Goal: Task Accomplishment & Management: Manage account settings

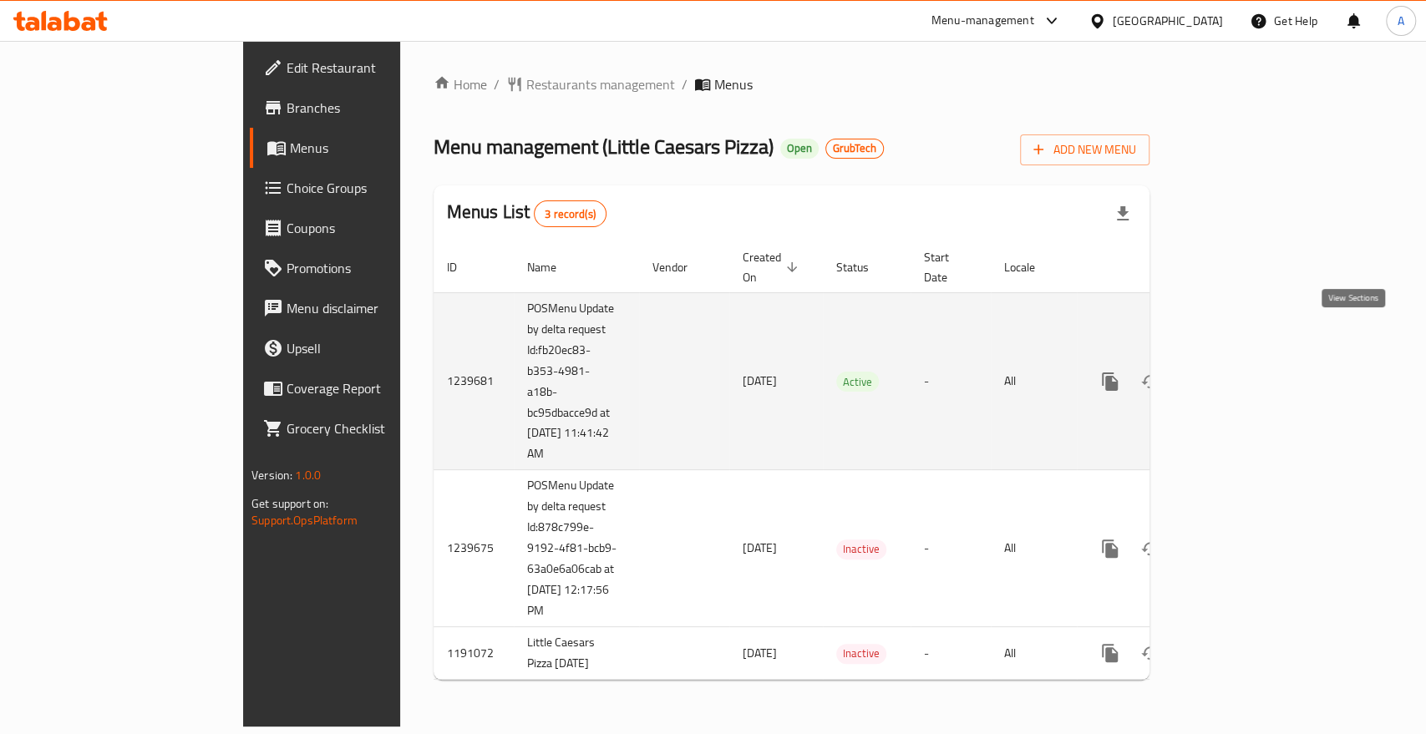
click at [1238, 374] on icon "enhanced table" at bounding box center [1230, 381] width 15 height 15
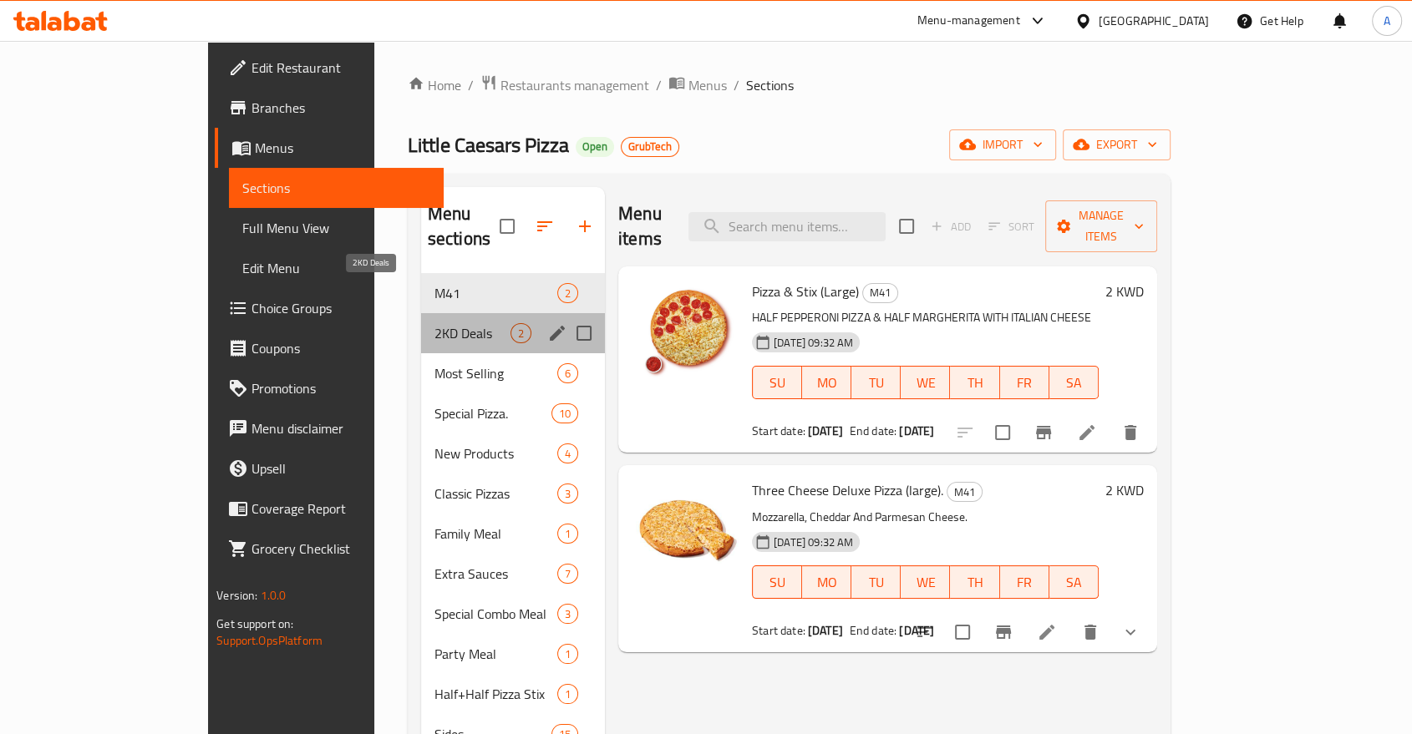
click at [434, 323] on span "2KD Deals" at bounding box center [472, 333] width 76 height 20
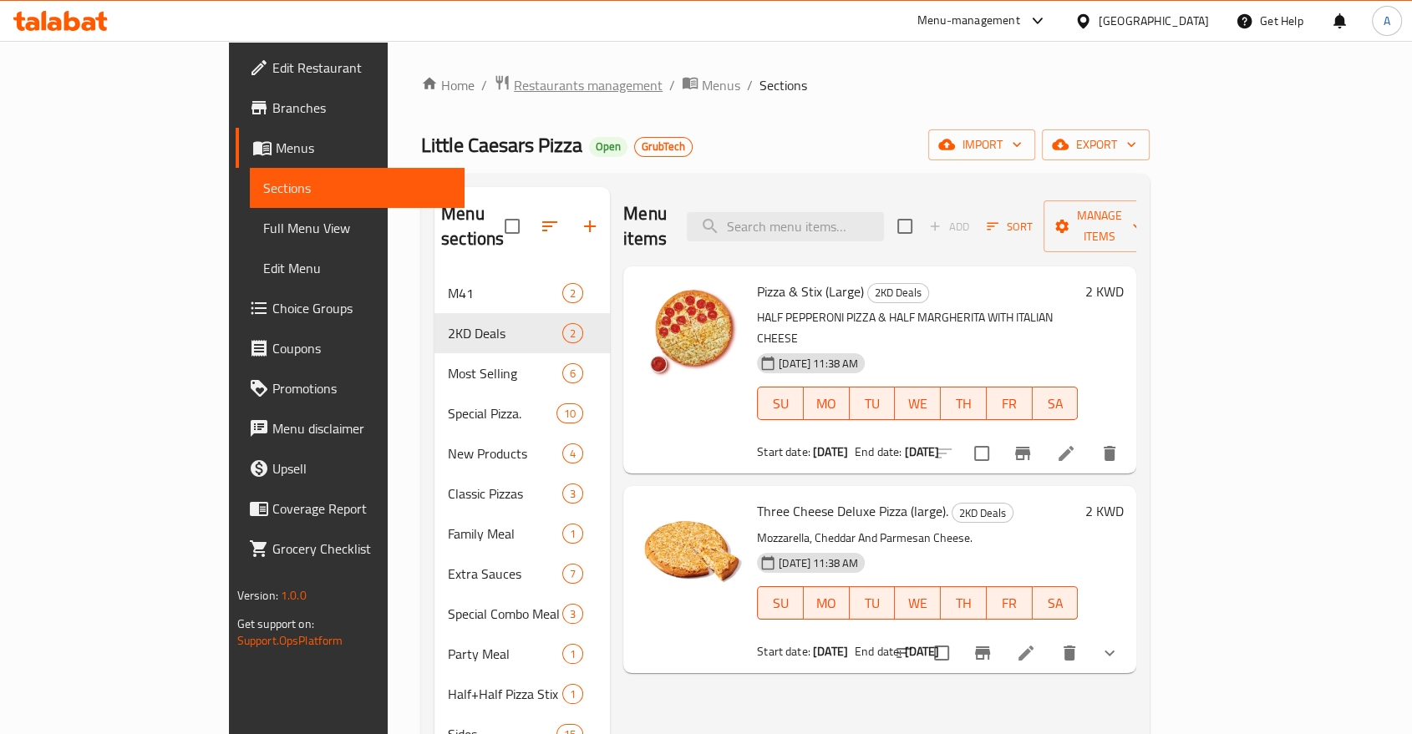
click at [514, 90] on span "Restaurants management" at bounding box center [588, 85] width 149 height 20
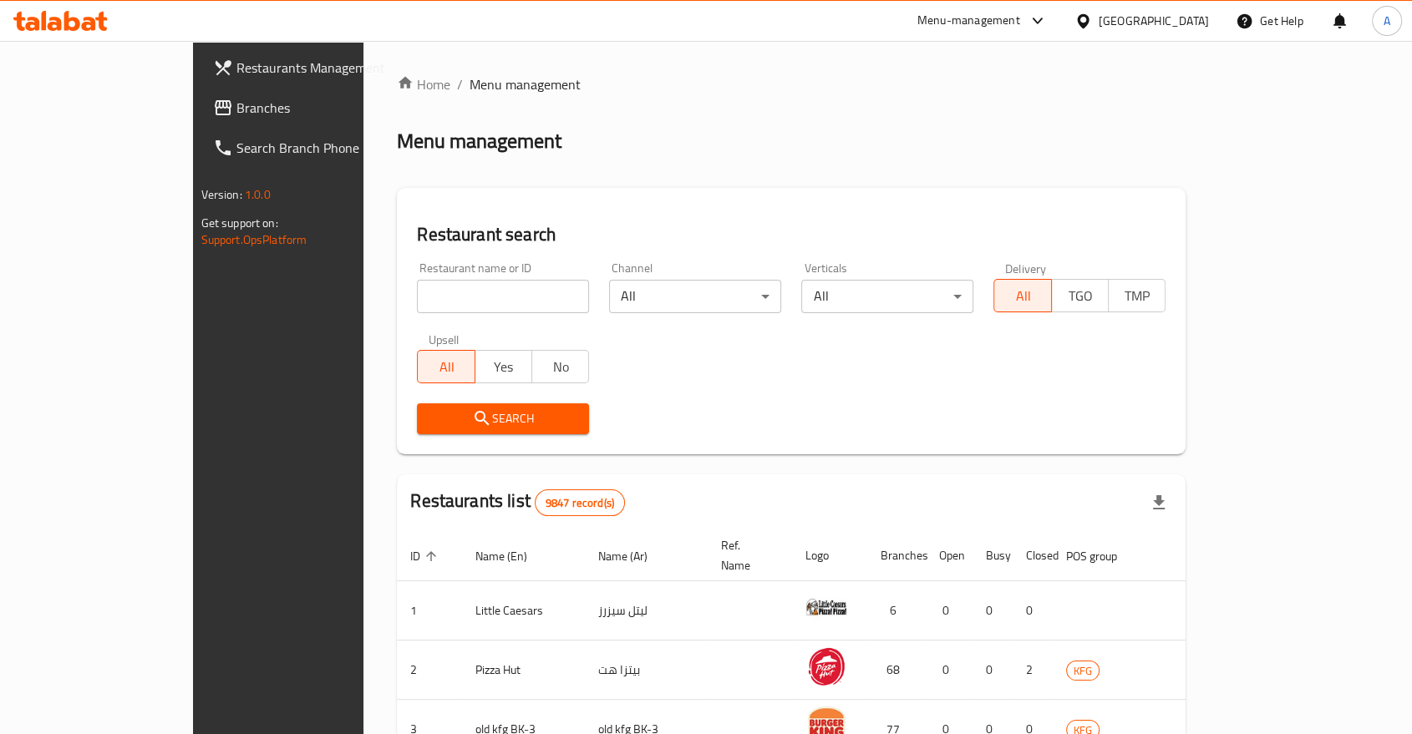
click at [1048, 18] on icon at bounding box center [1038, 21] width 20 height 20
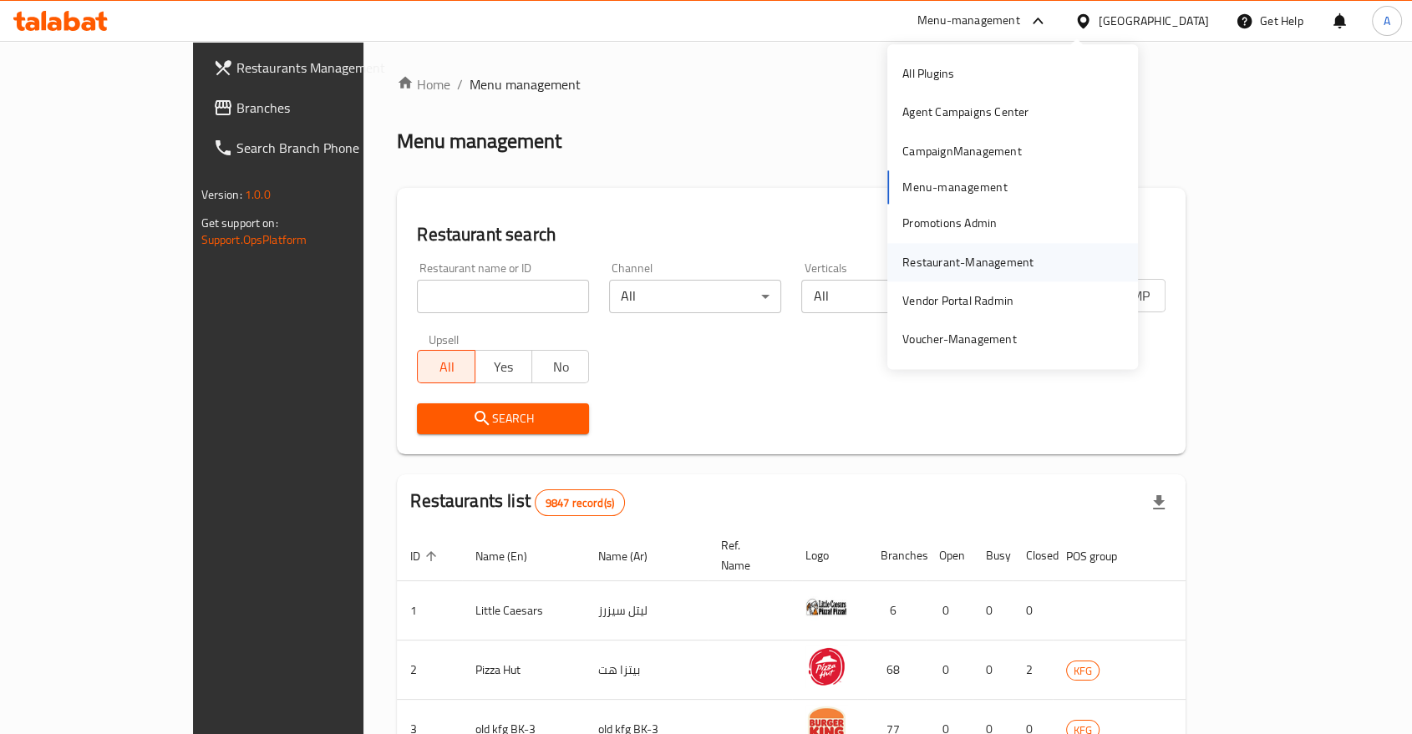
click at [960, 256] on div "Restaurant-Management" at bounding box center [967, 262] width 131 height 18
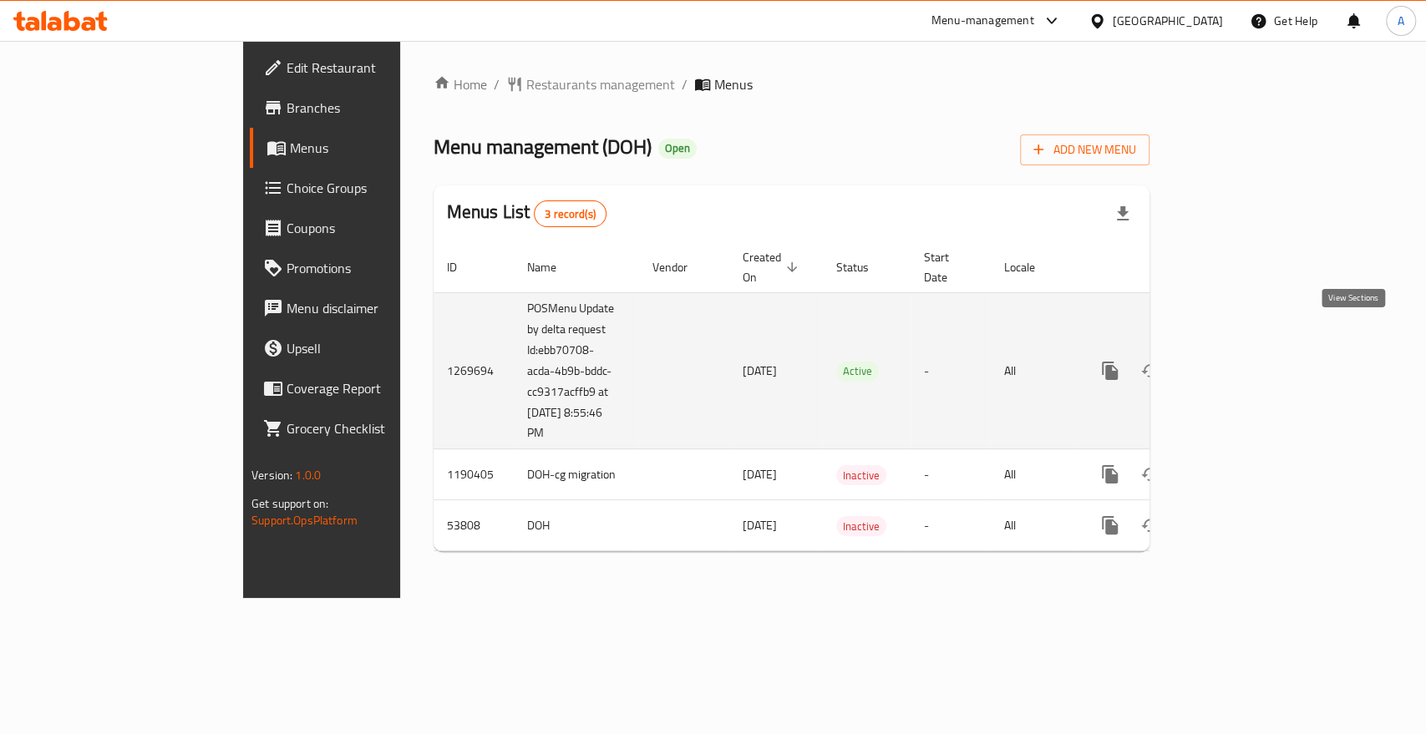
click at [1241, 361] on icon "enhanced table" at bounding box center [1231, 371] width 20 height 20
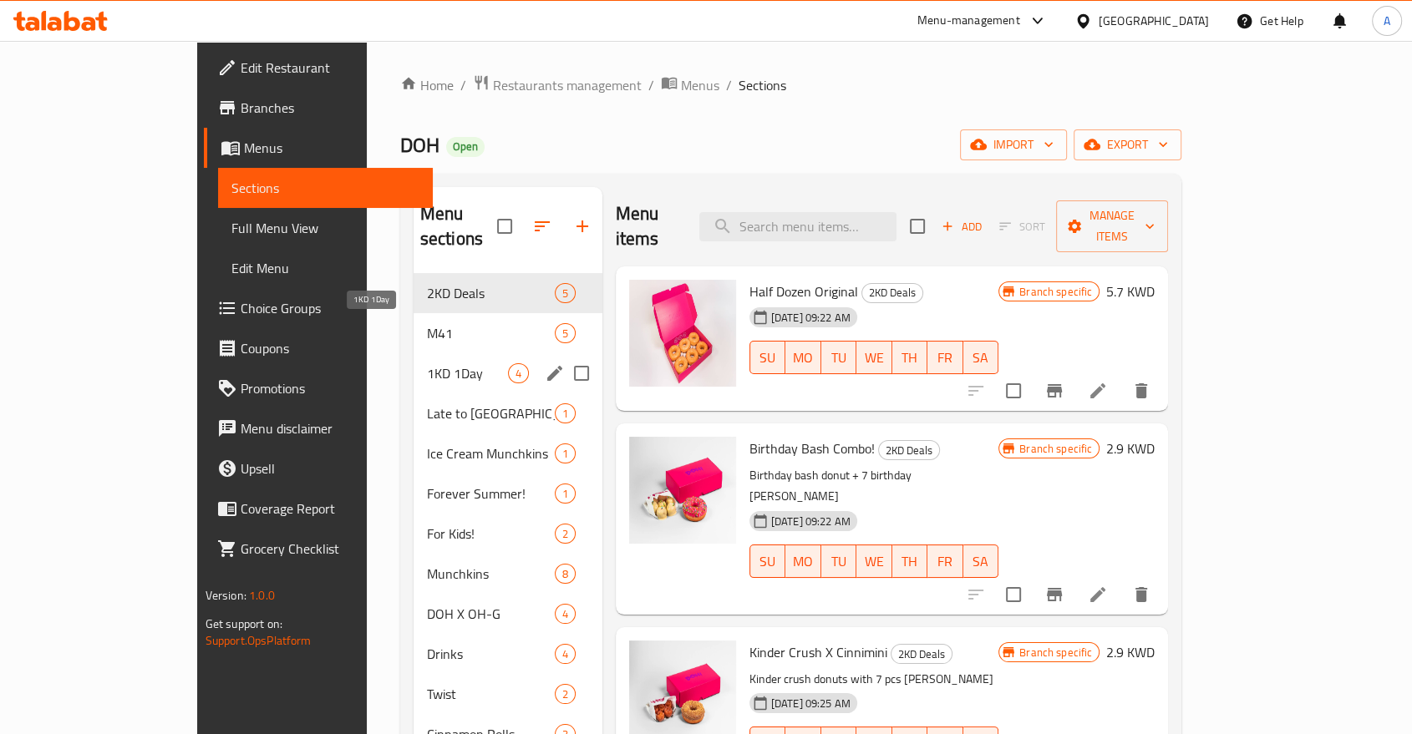
click at [427, 363] on span "1KD 1Day" at bounding box center [467, 373] width 81 height 20
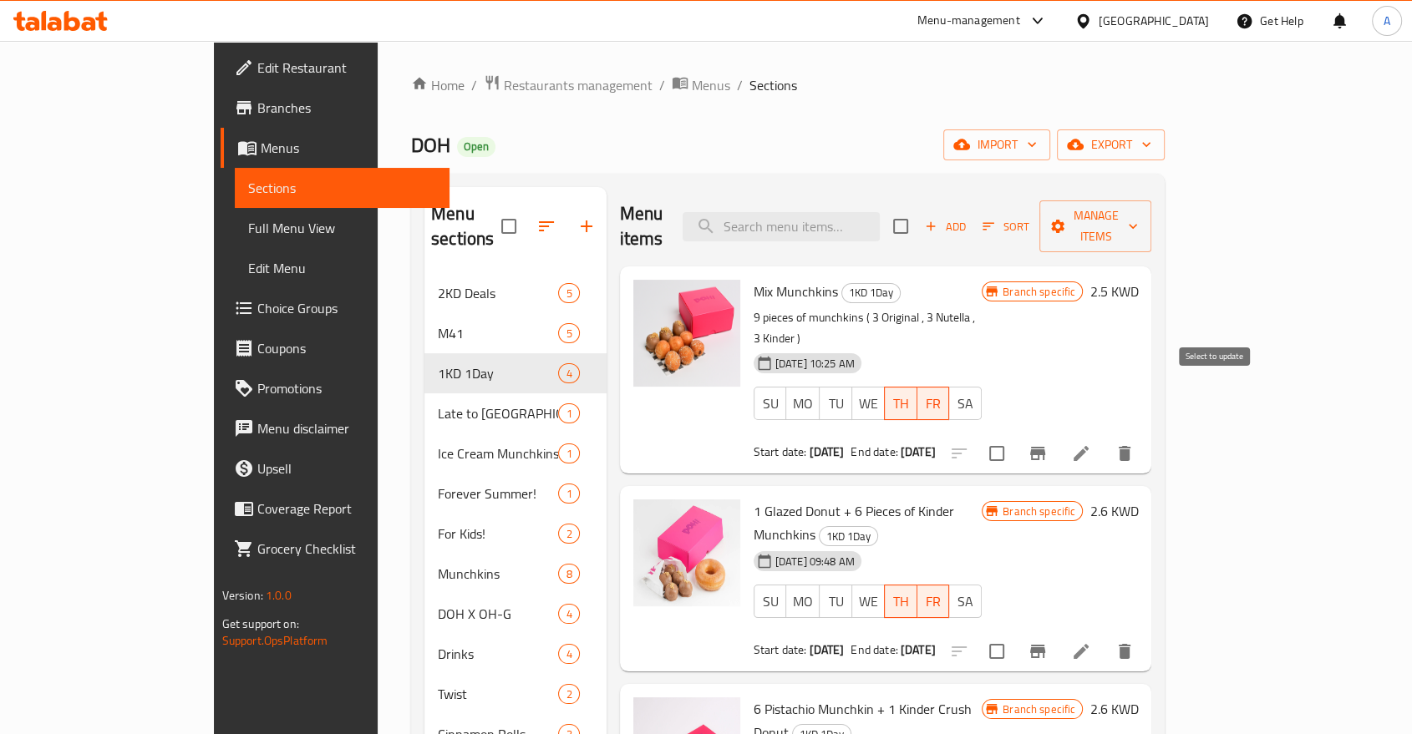
click at [1014, 436] on input "checkbox" at bounding box center [996, 453] width 35 height 35
checkbox input "true"
click at [1138, 206] on span "Manage items" at bounding box center [1095, 227] width 85 height 42
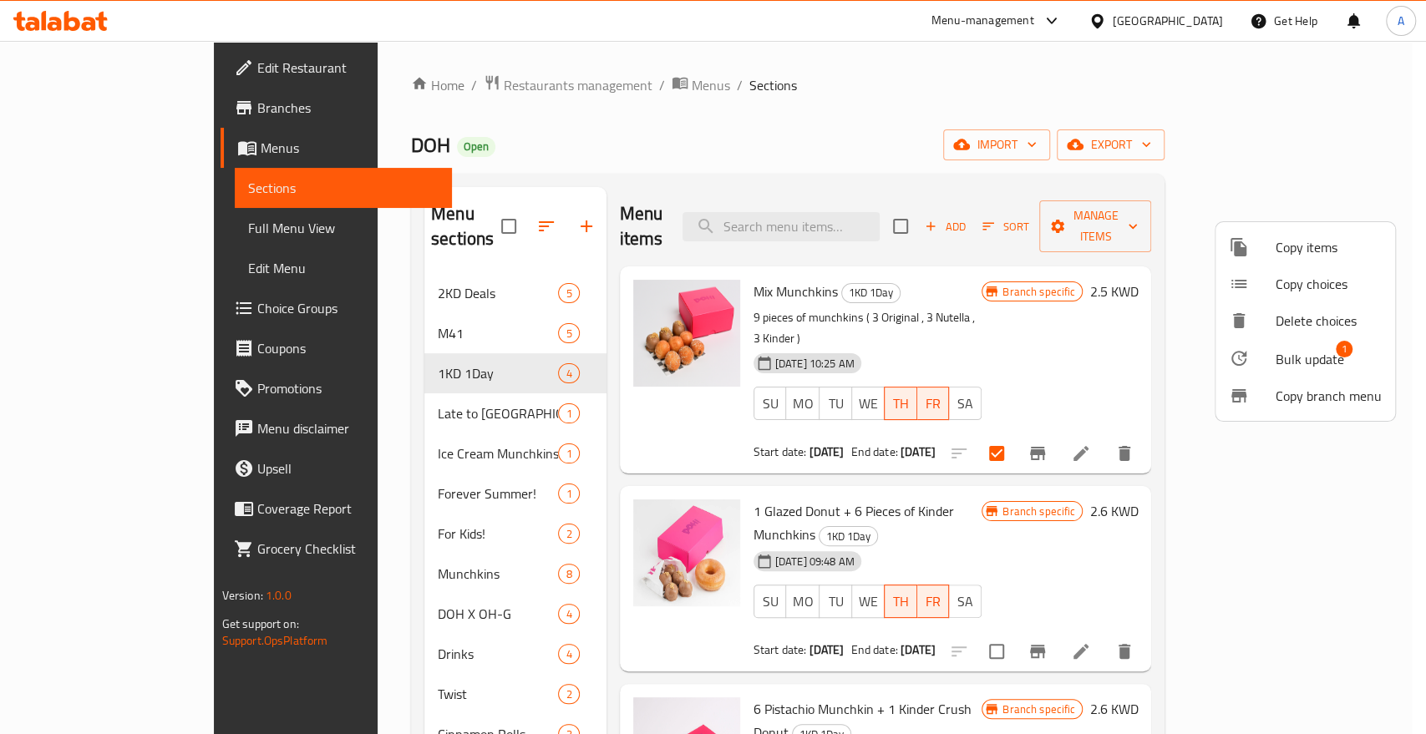
click at [1285, 349] on span "Bulk update" at bounding box center [1310, 359] width 69 height 20
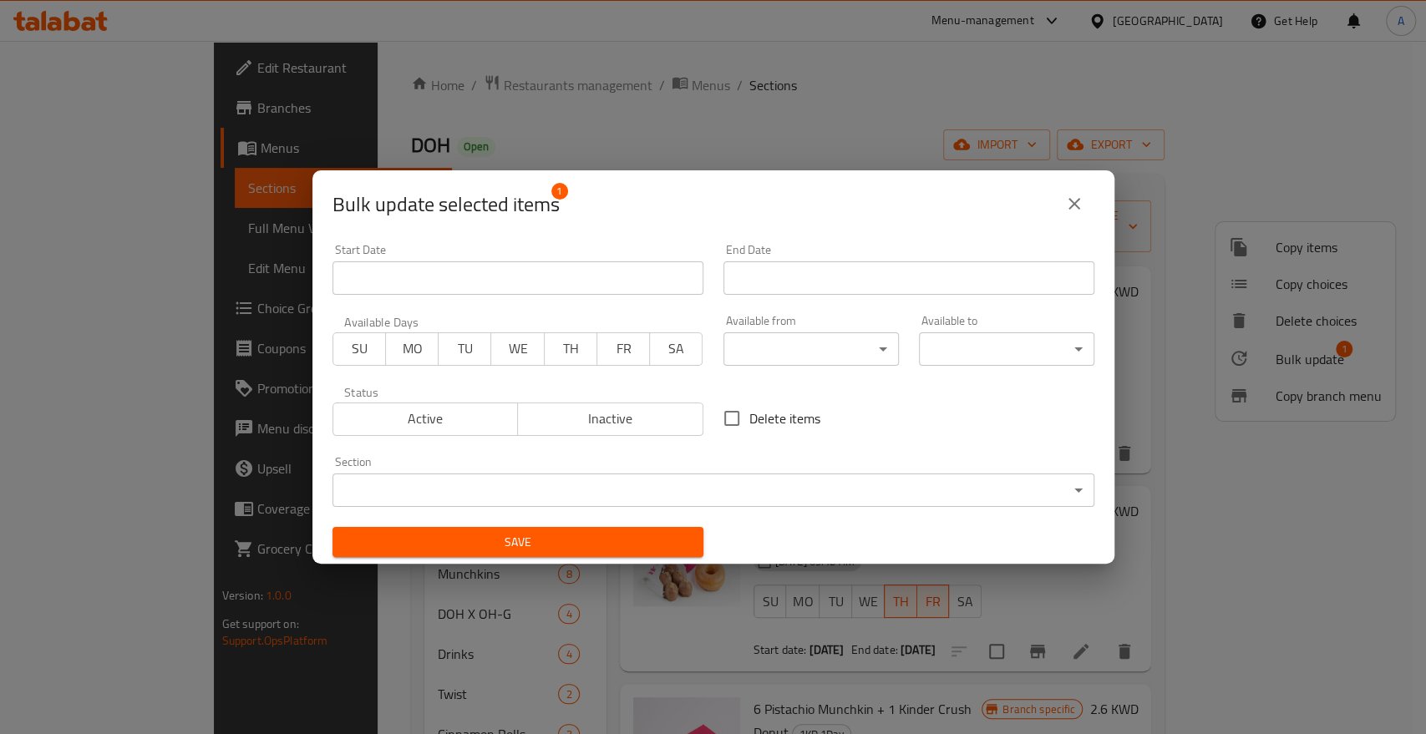
drag, startPoint x: 502, startPoint y: 349, endPoint x: 529, endPoint y: 357, distance: 27.8
click at [503, 349] on span "WE" at bounding box center [517, 349] width 39 height 24
click at [566, 353] on span "TH" at bounding box center [570, 349] width 39 height 24
click at [468, 292] on input "Start Date" at bounding box center [518, 278] width 371 height 33
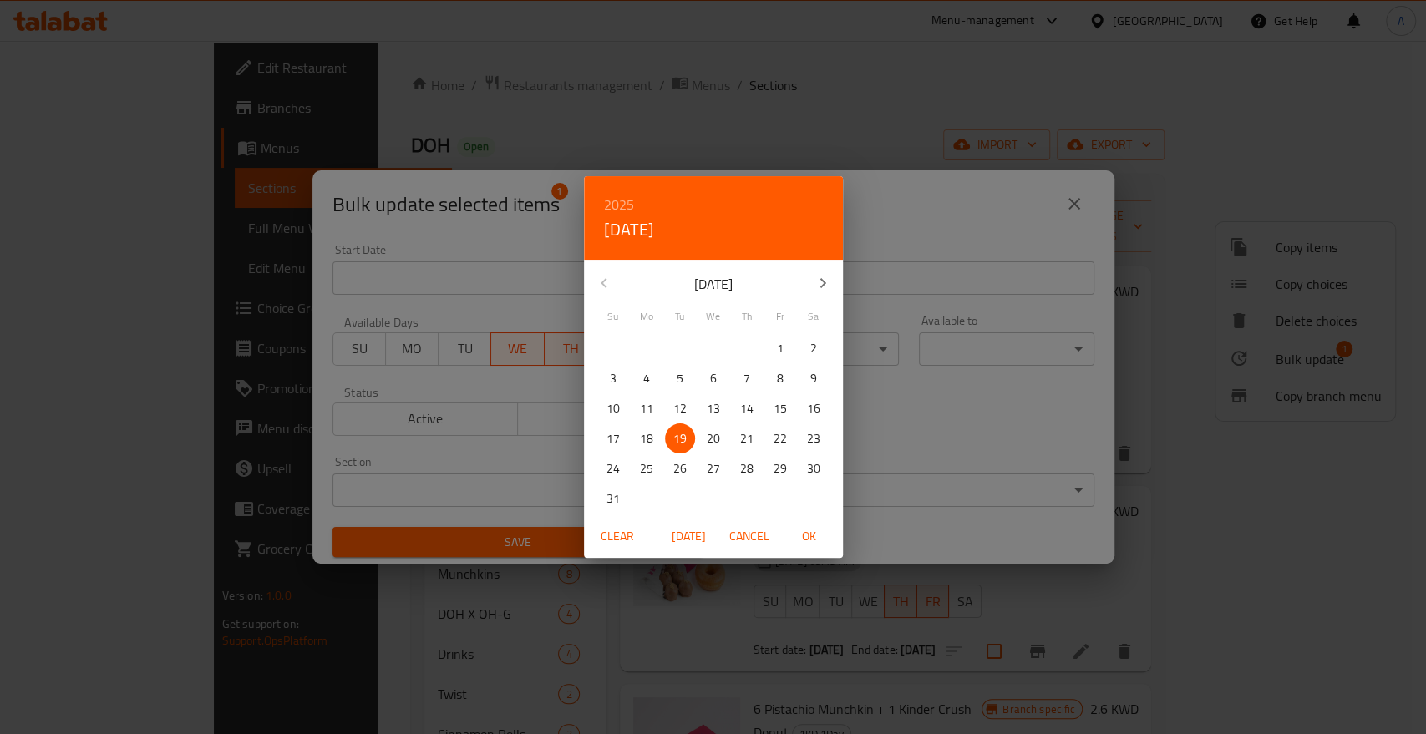
click at [708, 433] on p "20" at bounding box center [713, 439] width 13 height 21
click at [809, 533] on span "OK" at bounding box center [810, 536] width 40 height 21
type input "[DATE]"
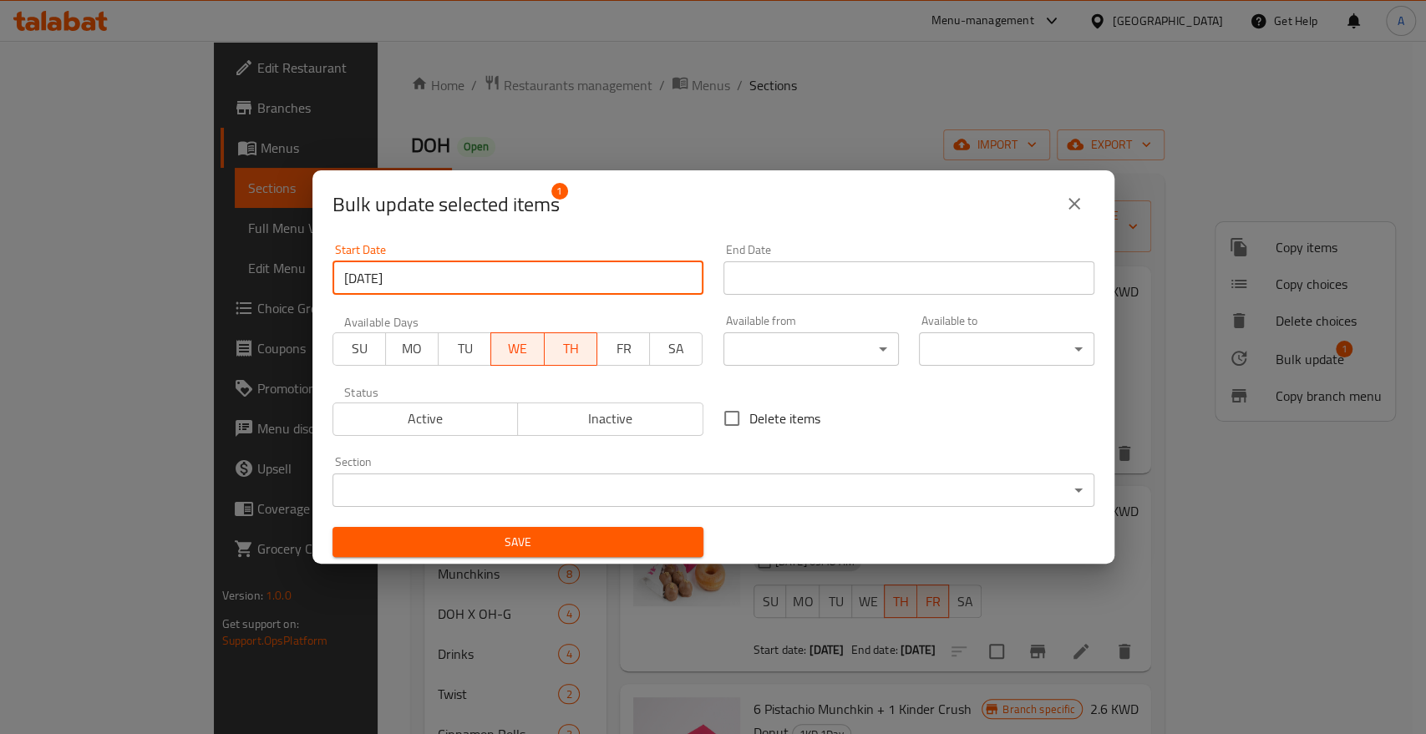
click at [790, 279] on input "Start Date" at bounding box center [909, 278] width 371 height 33
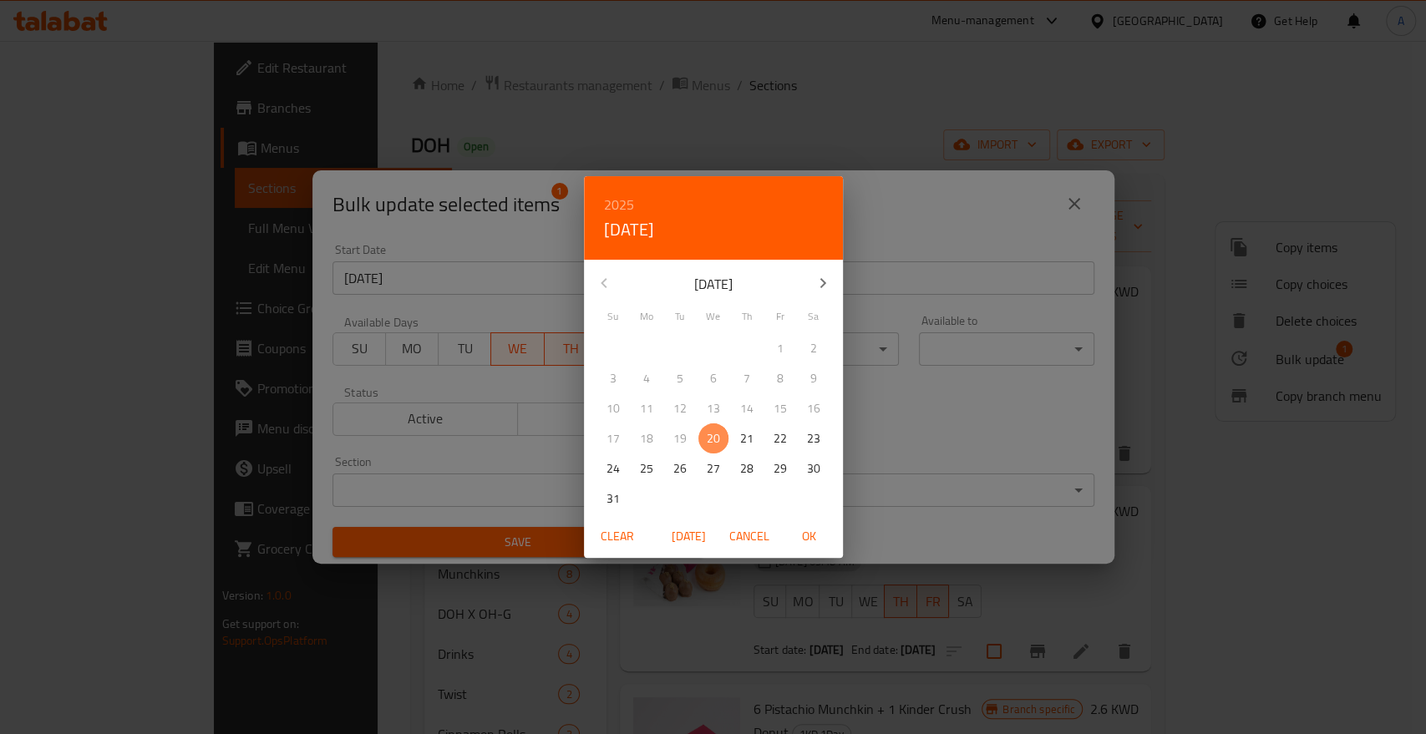
click at [715, 429] on p "20" at bounding box center [713, 439] width 13 height 21
click at [806, 537] on span "OK" at bounding box center [810, 536] width 40 height 21
type input "[DATE]"
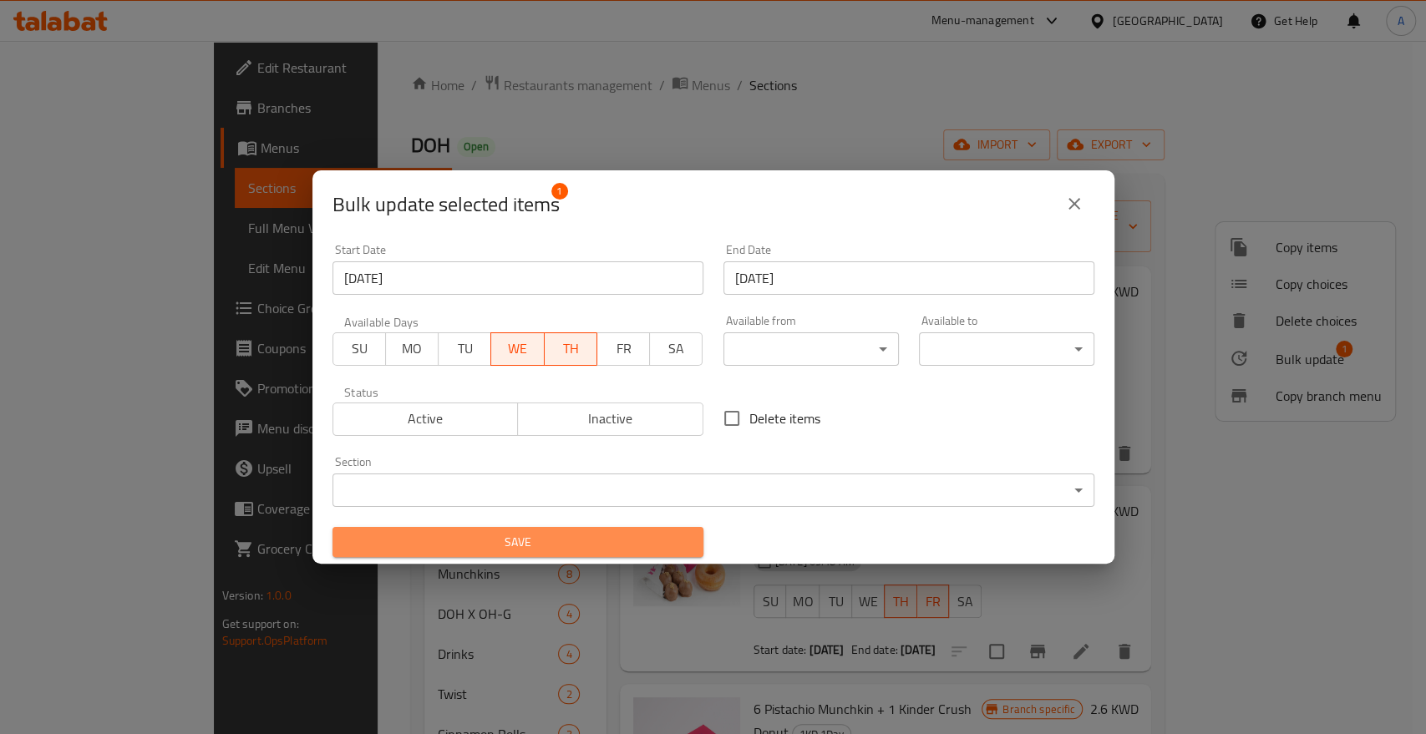
click at [522, 538] on span "Save" at bounding box center [518, 542] width 344 height 21
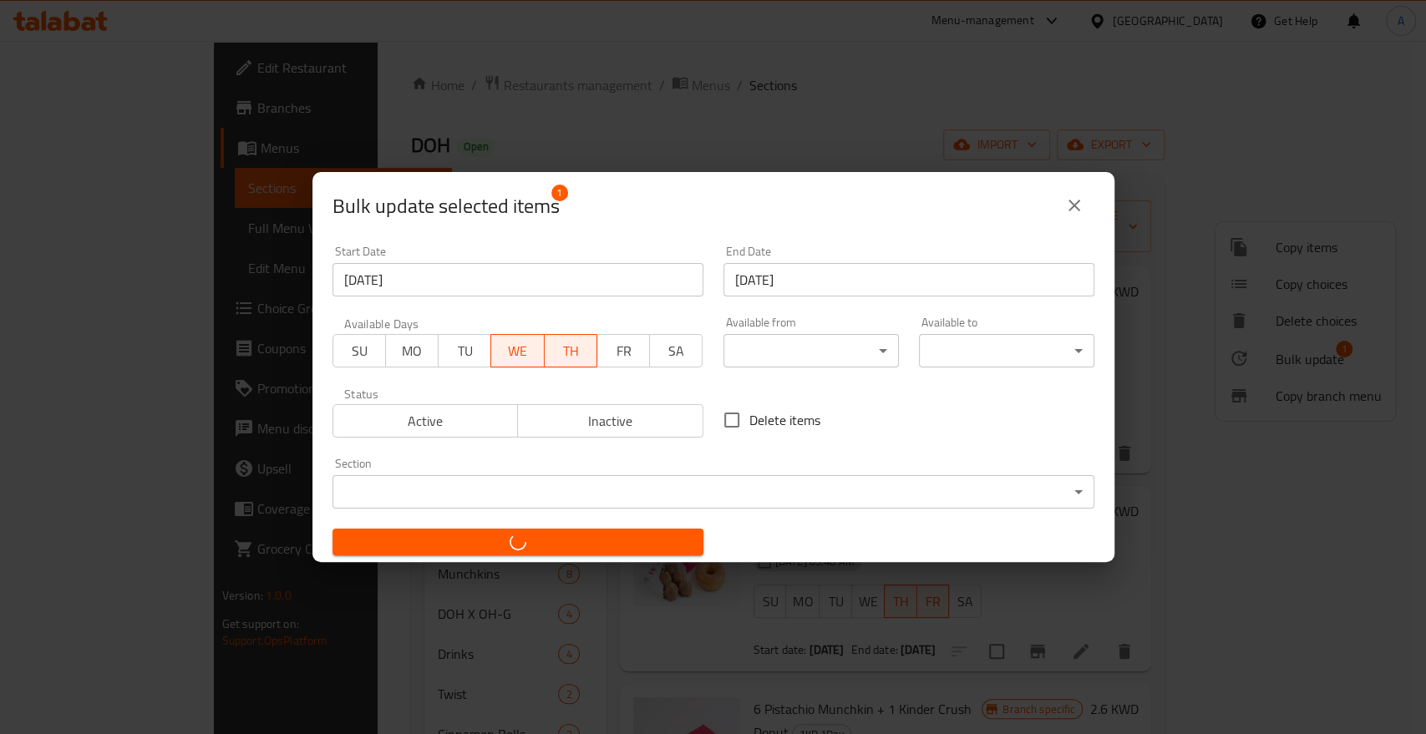
checkbox input "false"
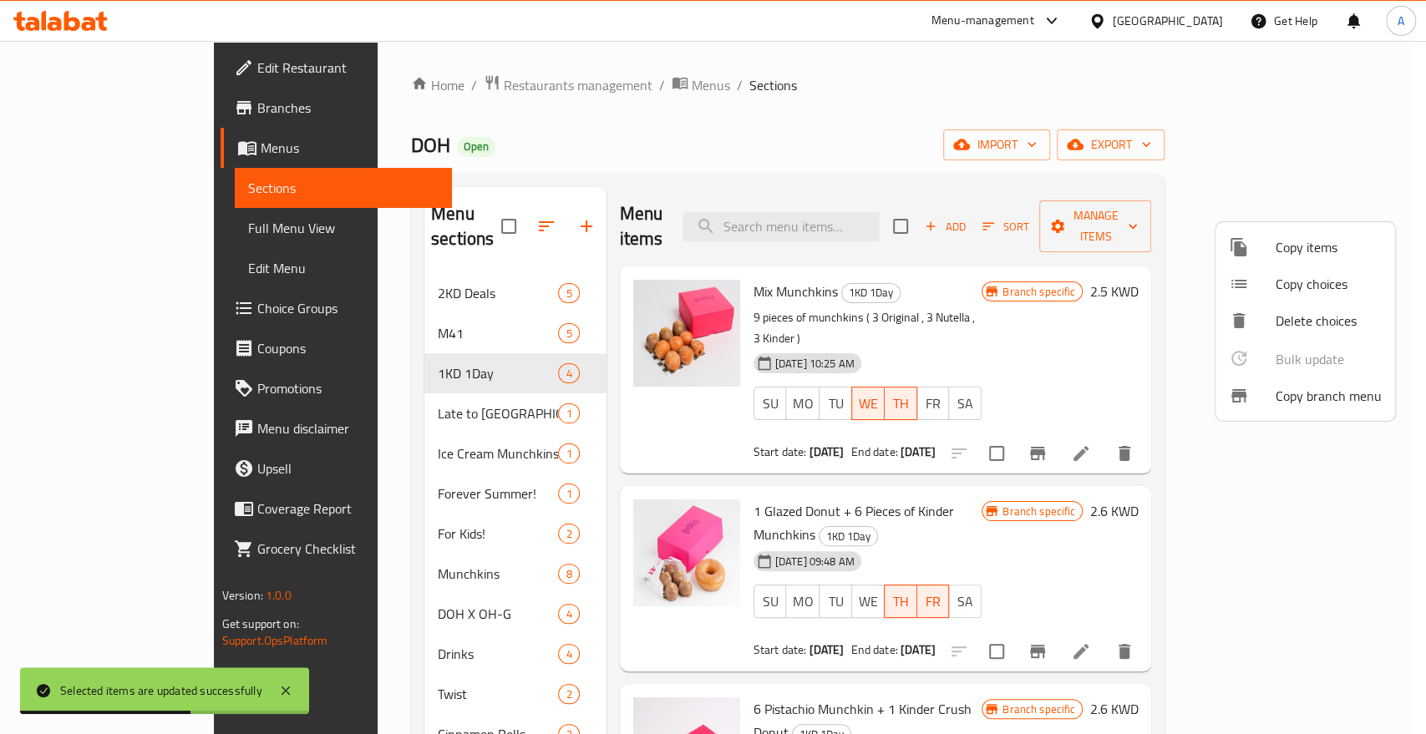
click at [938, 79] on div at bounding box center [713, 367] width 1426 height 734
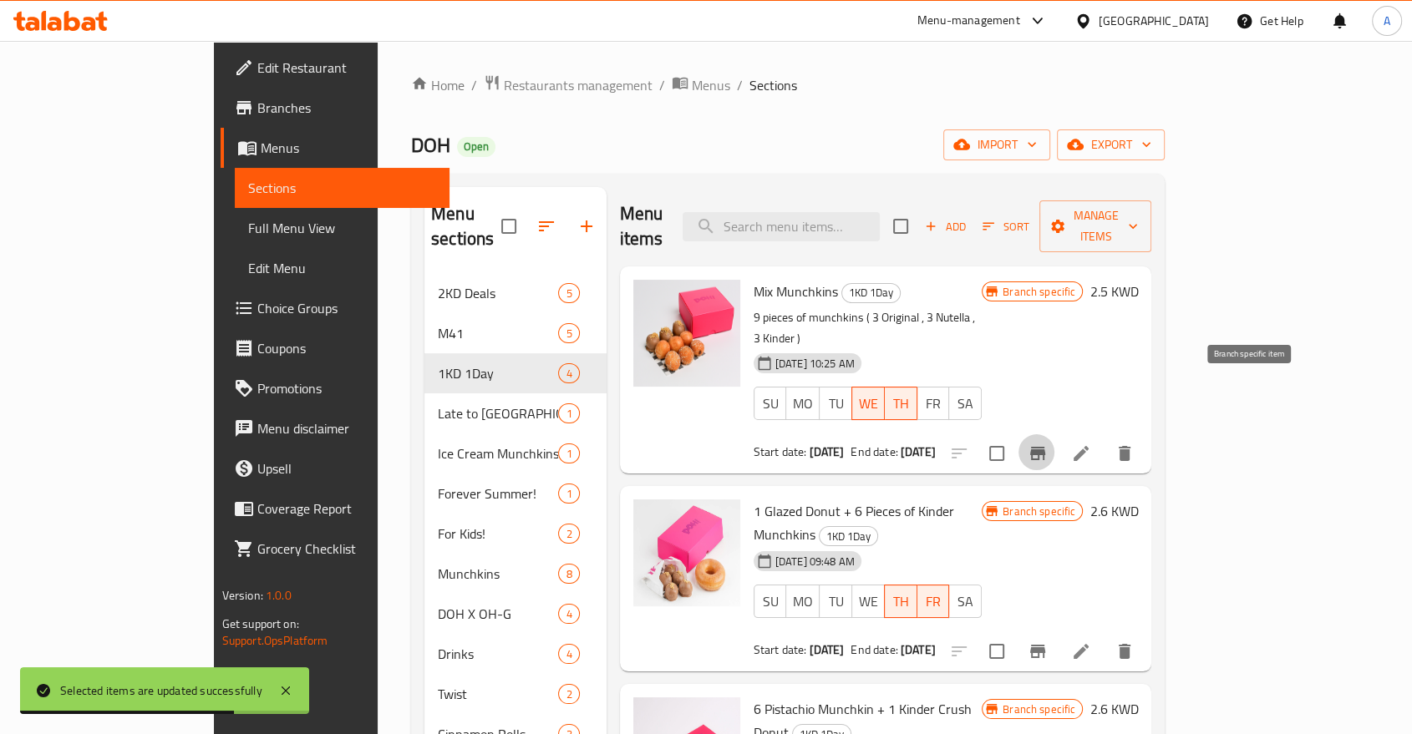
click at [1048, 444] on icon "Branch-specific-item" at bounding box center [1038, 454] width 20 height 20
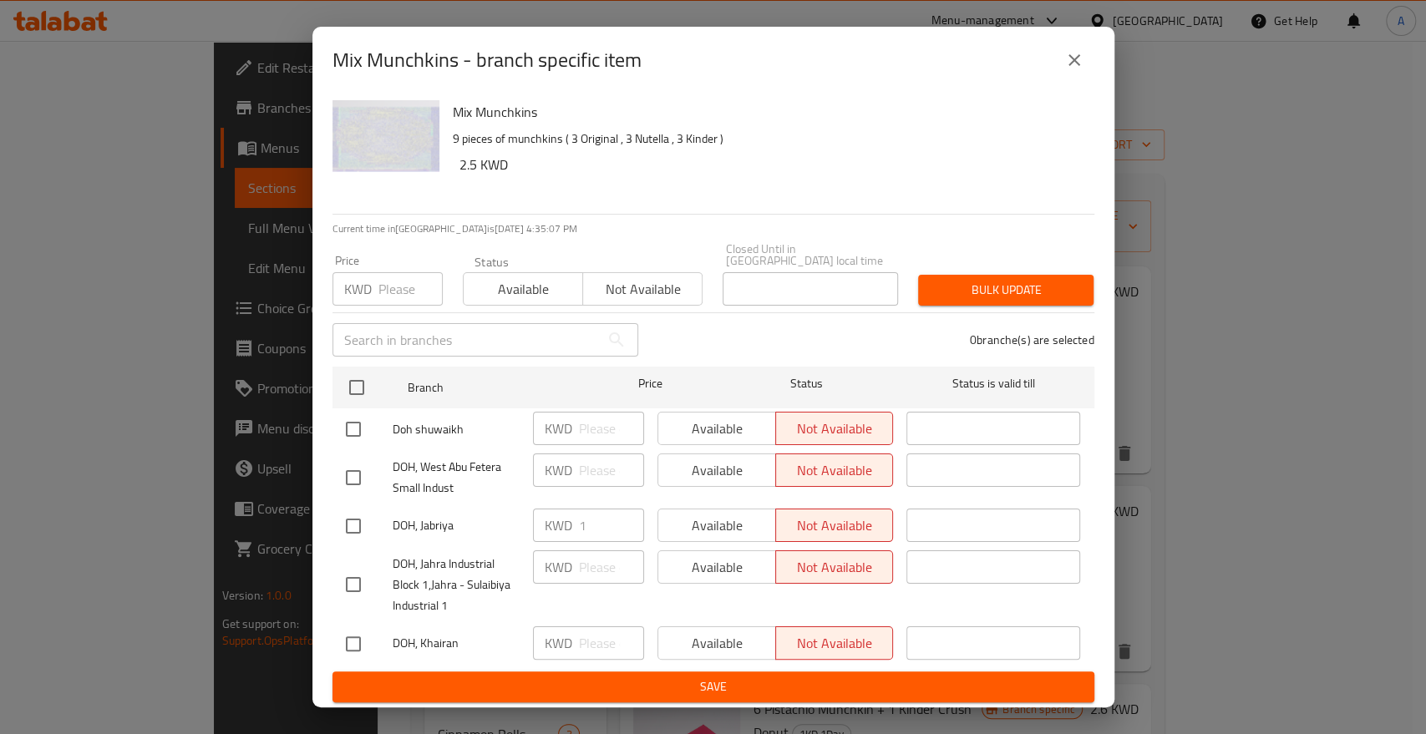
click at [1083, 70] on icon "close" at bounding box center [1074, 60] width 20 height 20
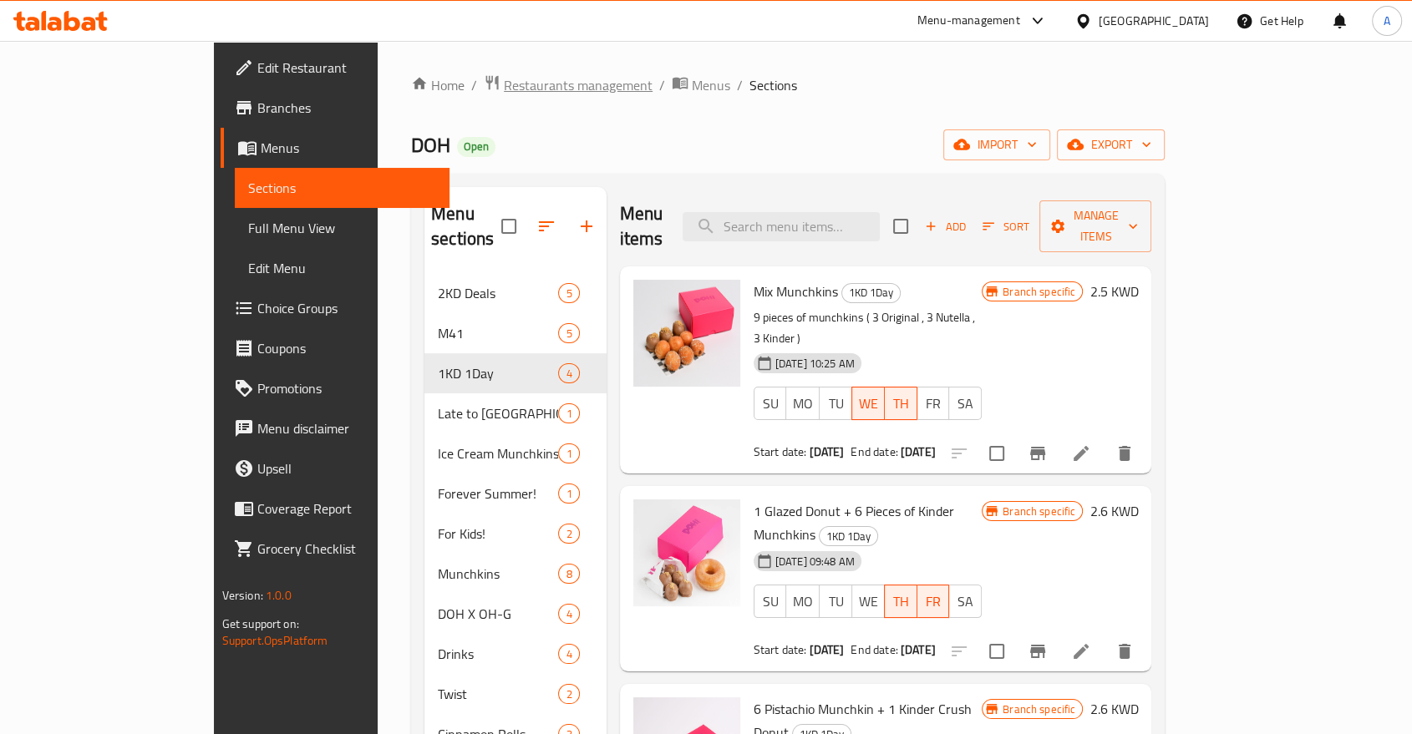
click at [504, 83] on span "Restaurants management" at bounding box center [578, 85] width 149 height 20
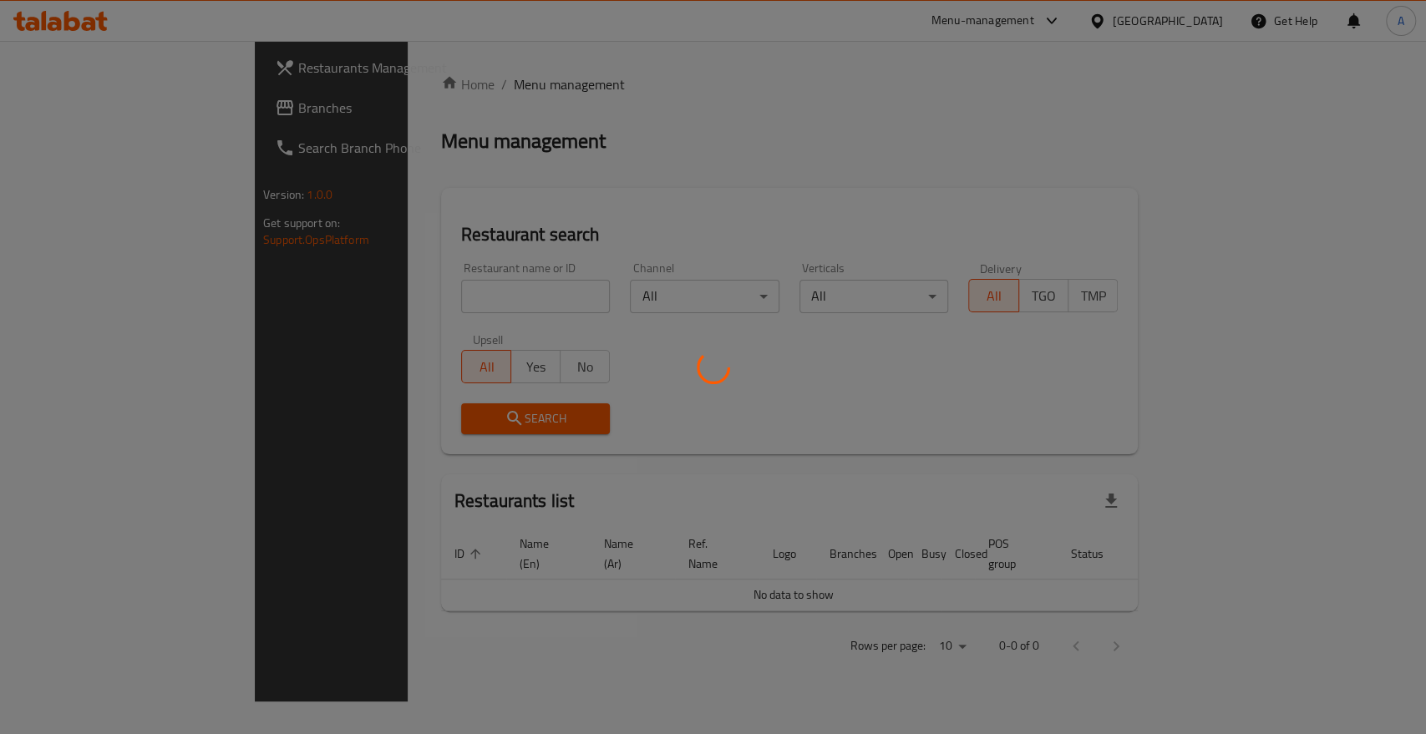
click at [358, 269] on div at bounding box center [713, 367] width 1426 height 734
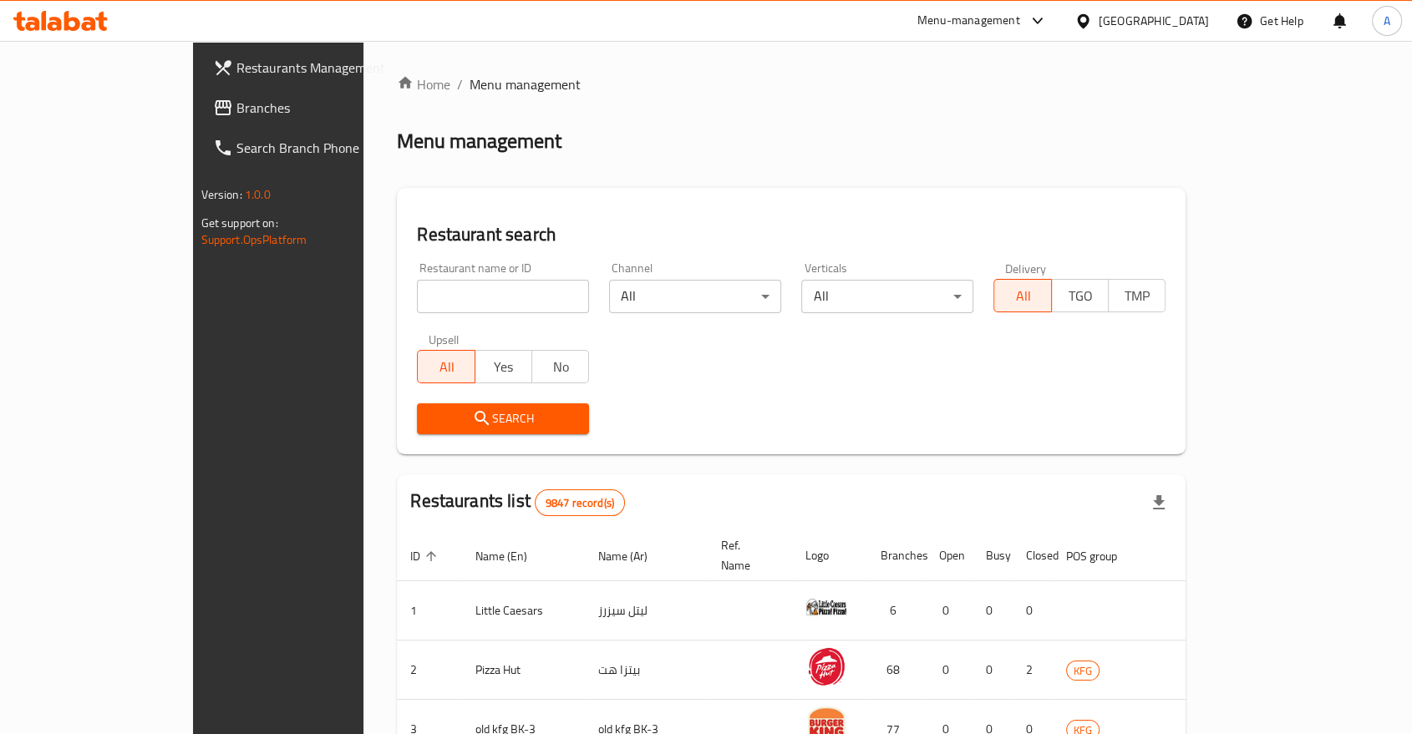
click at [466, 280] on input "search" at bounding box center [503, 296] width 172 height 33
paste input "[DEMOGRAPHIC_DATA]"
type input "[DEMOGRAPHIC_DATA]"
click button "Search" at bounding box center [503, 419] width 172 height 31
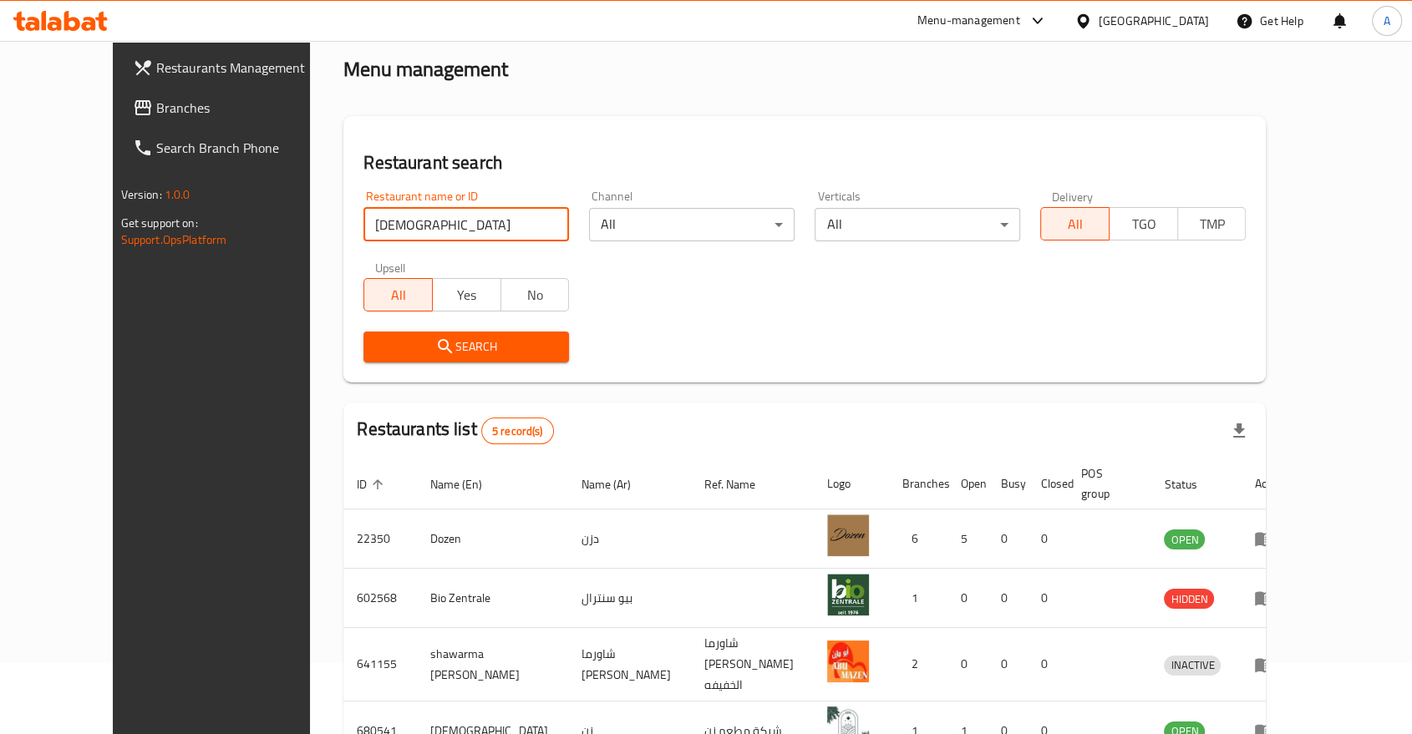
scroll to position [183, 0]
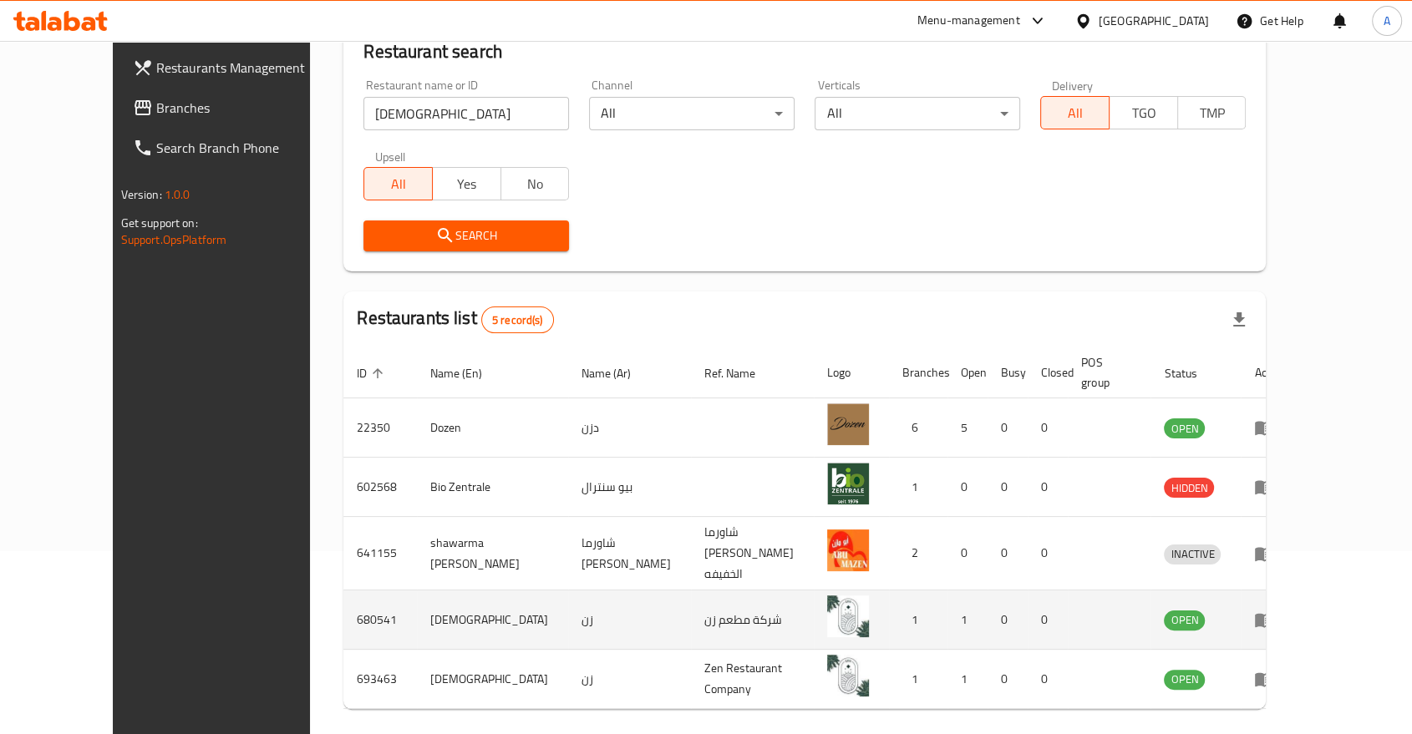
click at [417, 591] on td "[DEMOGRAPHIC_DATA]" at bounding box center [492, 620] width 151 height 59
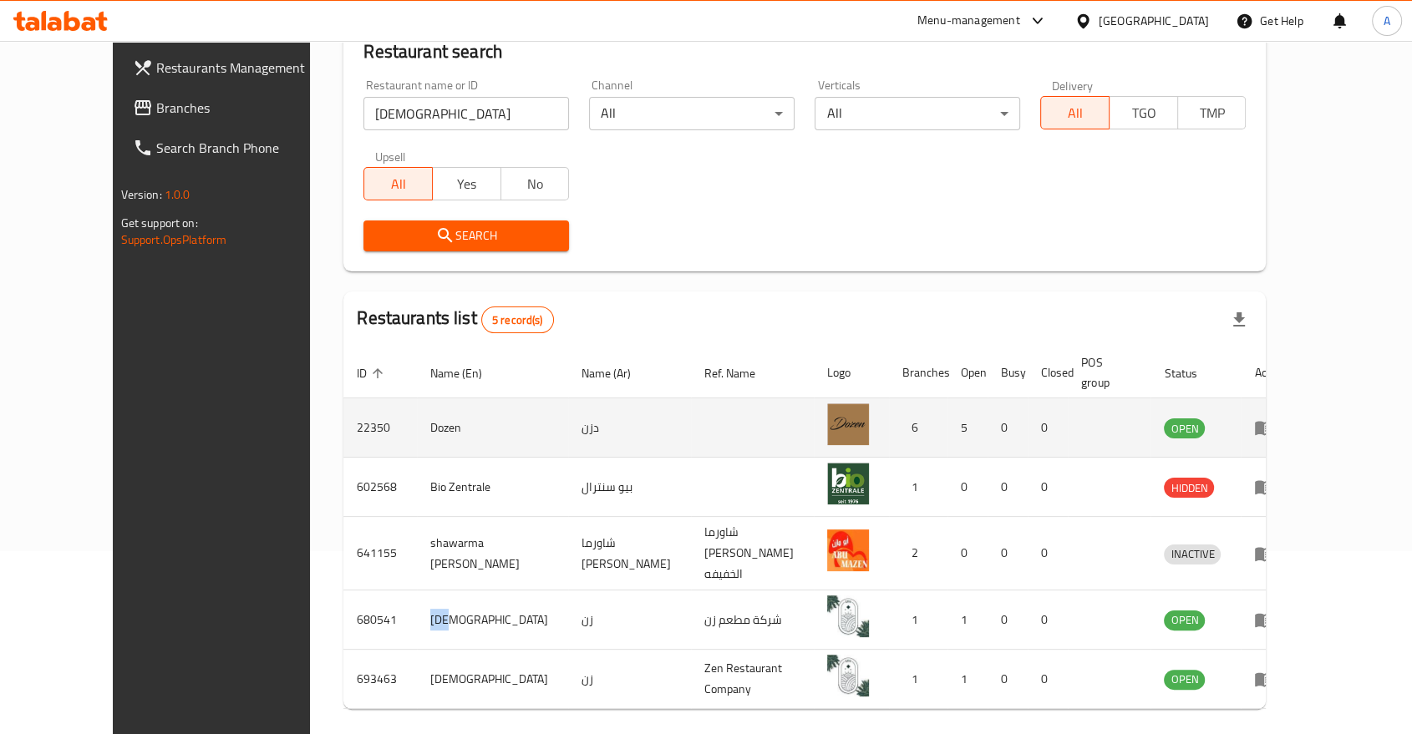
copy td "[DEMOGRAPHIC_DATA]"
